Goal: Information Seeking & Learning: Learn about a topic

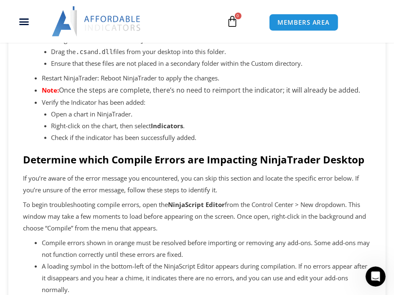
scroll to position [628, 0]
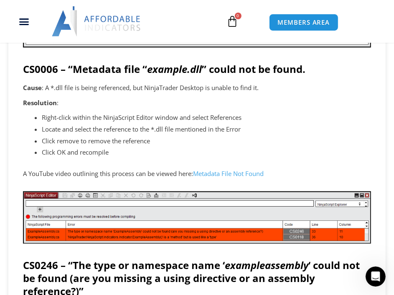
scroll to position [1171, 0]
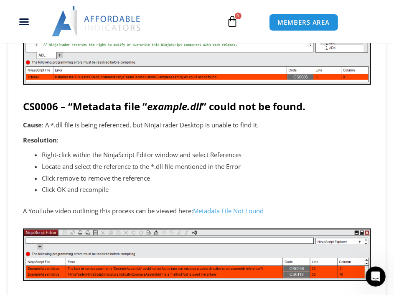
click at [376, 141] on div "How to Resolve NinjaScript Errors Affordable Indicators December 12, 2024 This …" at bounding box center [197, 21] width 378 height 2178
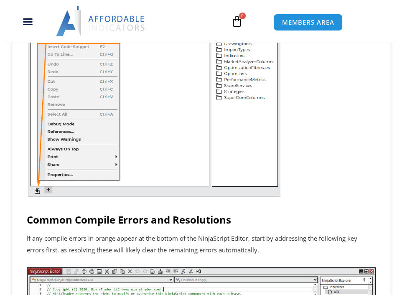
scroll to position [879, 0]
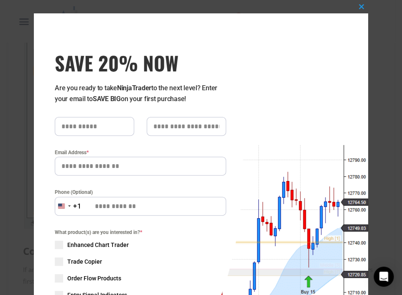
click at [279, 103] on div "Close this module SAVE 20% NOW Are you ready to take NinjaTrader to the next le…" at bounding box center [201, 222] width 335 height 419
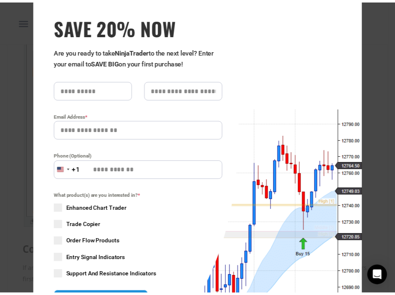
scroll to position [0, 0]
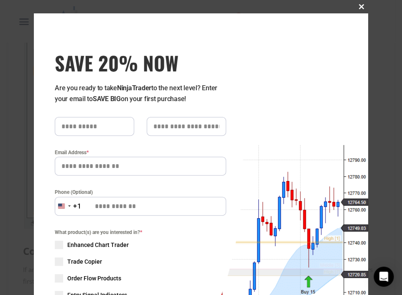
click at [361, 7] on span at bounding box center [361, 6] width 13 height 5
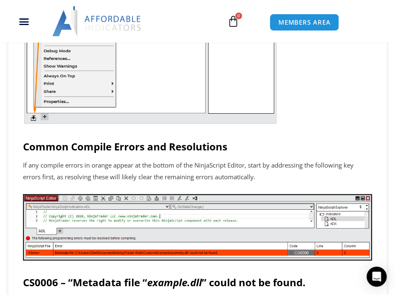
scroll to position [1004, 0]
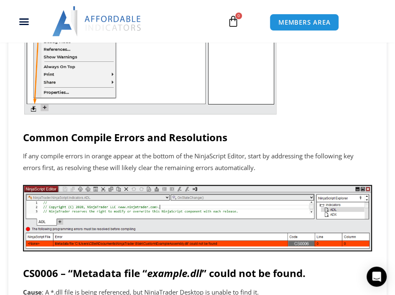
click at [271, 130] on div "This article outlines common NinjaScript compile errors that may appear when im…" at bounding box center [197, 85] width 349 height 1839
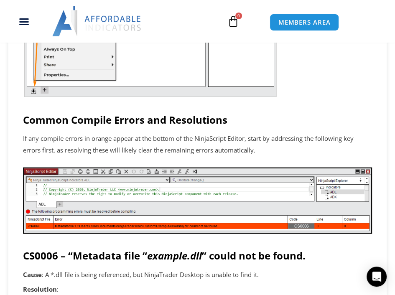
scroll to position [1046, 0]
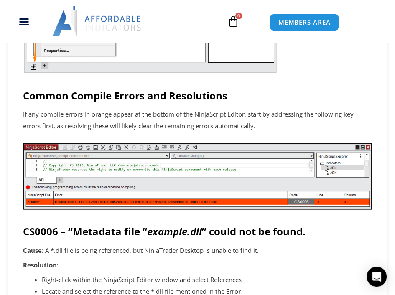
click at [286, 89] on div "This article outlines common NinjaScript compile errors that may appear when im…" at bounding box center [197, 43] width 349 height 1839
click at [284, 94] on h2 "Common Compile Errors and Resolutions" at bounding box center [197, 95] width 349 height 13
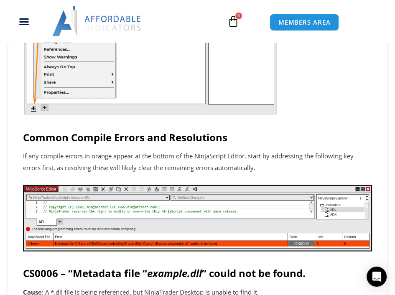
click at [264, 133] on h2 "Common Compile Errors and Resolutions" at bounding box center [197, 137] width 349 height 13
